Goal: Information Seeking & Learning: Understand process/instructions

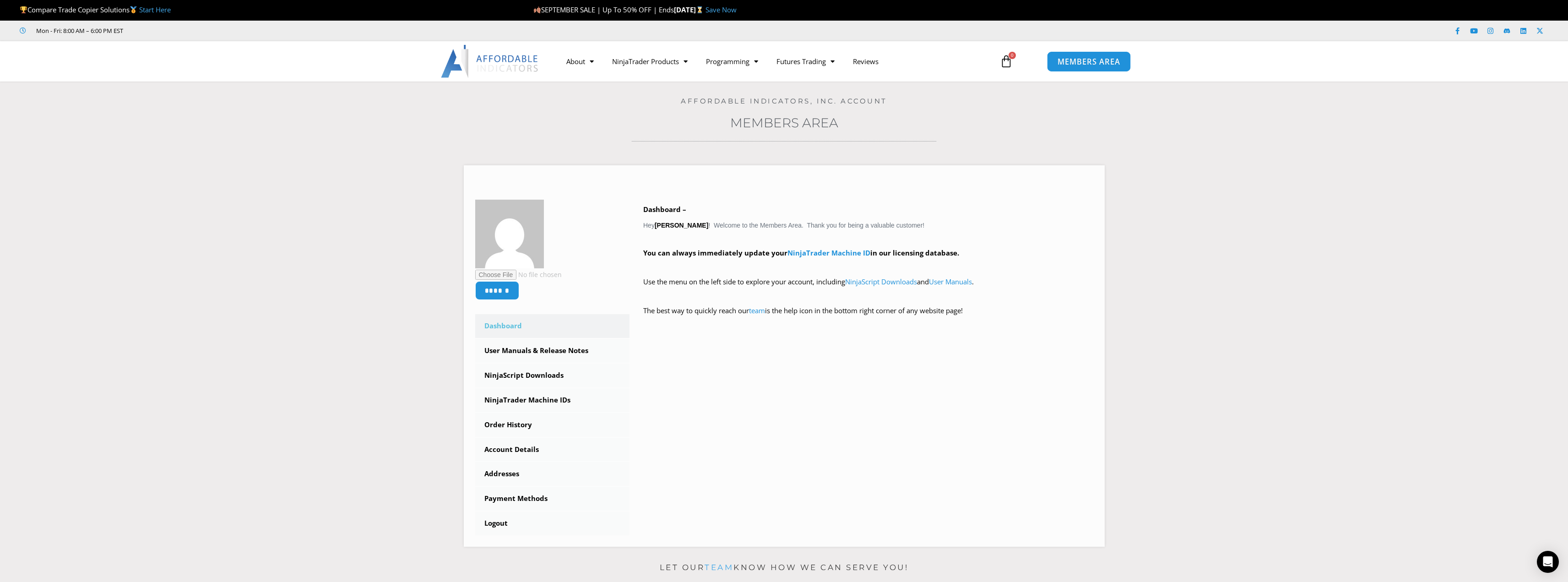
click at [1092, 65] on span "MEMBERS AREA" at bounding box center [1088, 61] width 63 height 8
click at [530, 351] on link "User Manuals & Release Notes" at bounding box center [552, 350] width 155 height 24
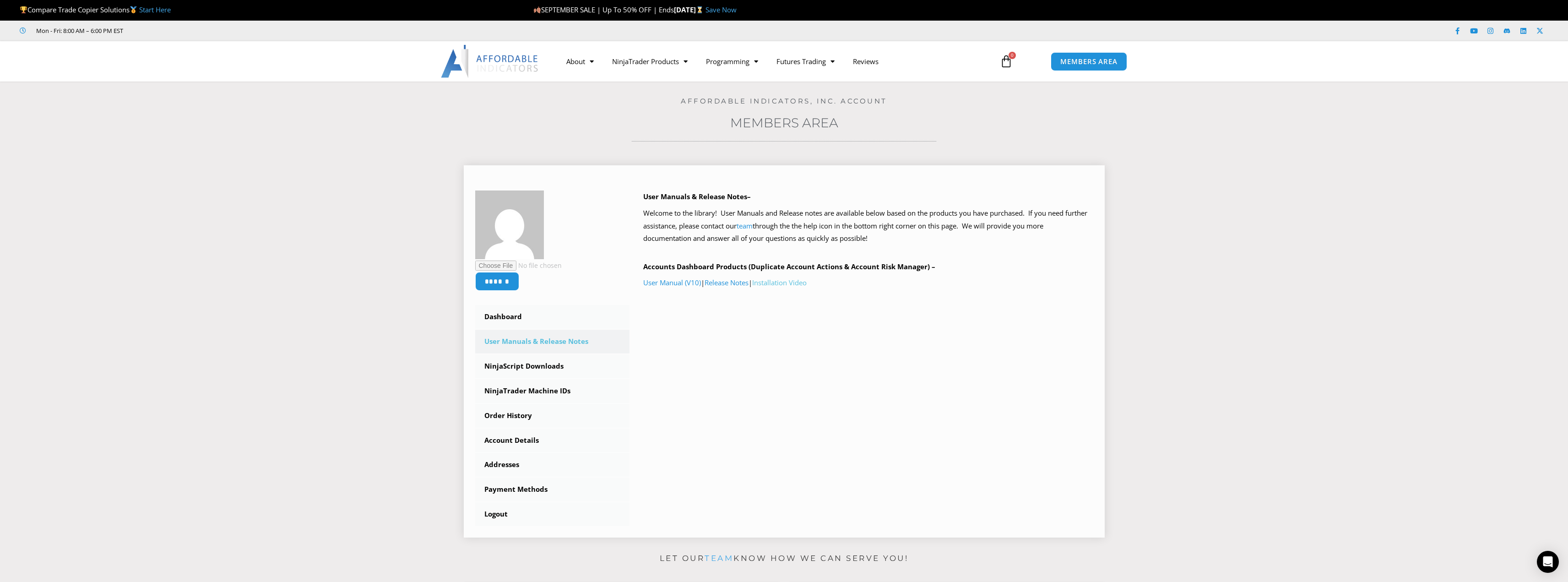
click at [784, 283] on link "Installation Video" at bounding box center [780, 282] width 55 height 9
